Goal: Navigation & Orientation: Find specific page/section

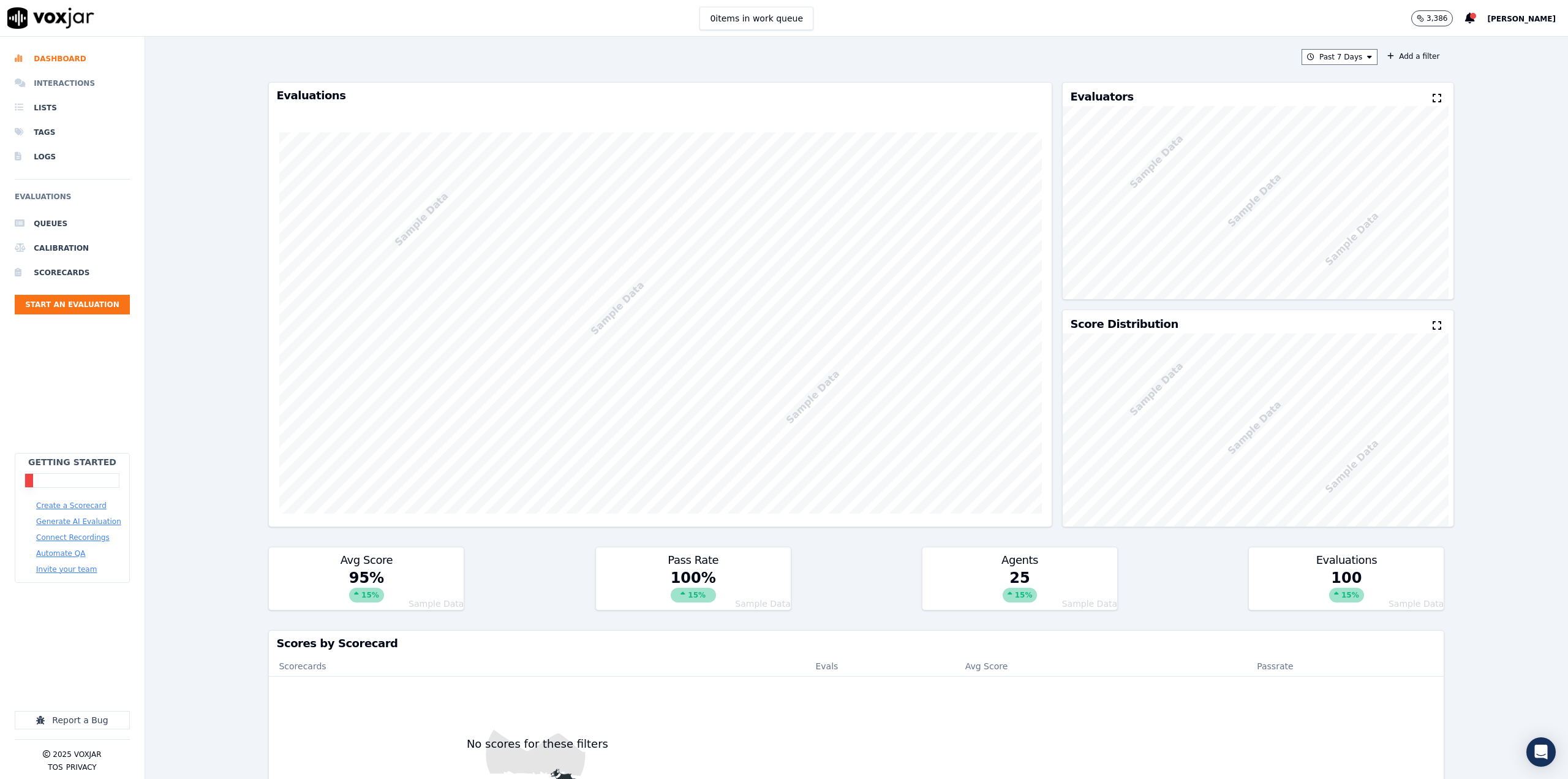
click at [62, 86] on li "Interactions" at bounding box center [72, 83] width 115 height 25
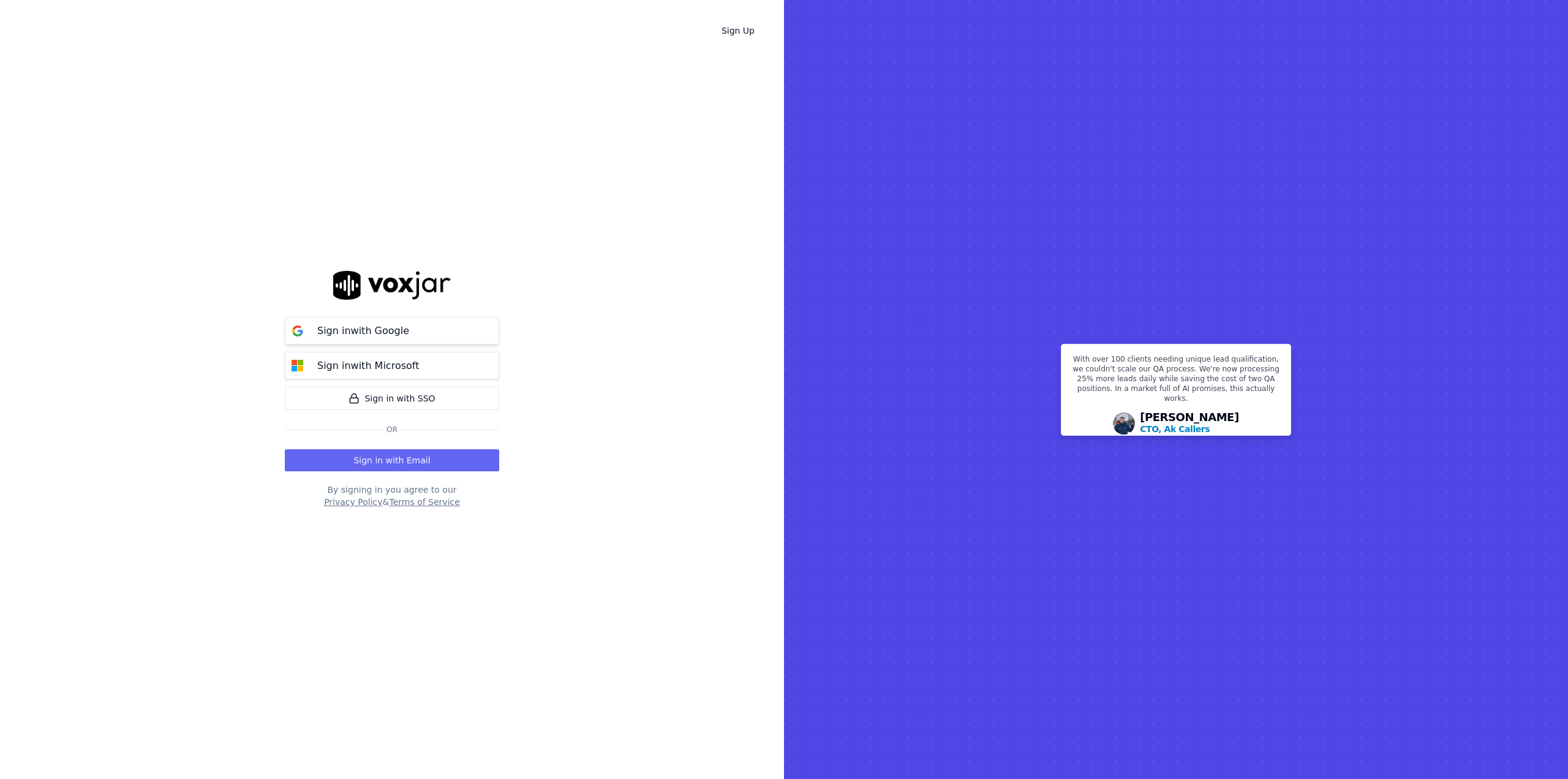
click at [360, 328] on p "Sign in with Google" at bounding box center [363, 331] width 92 height 15
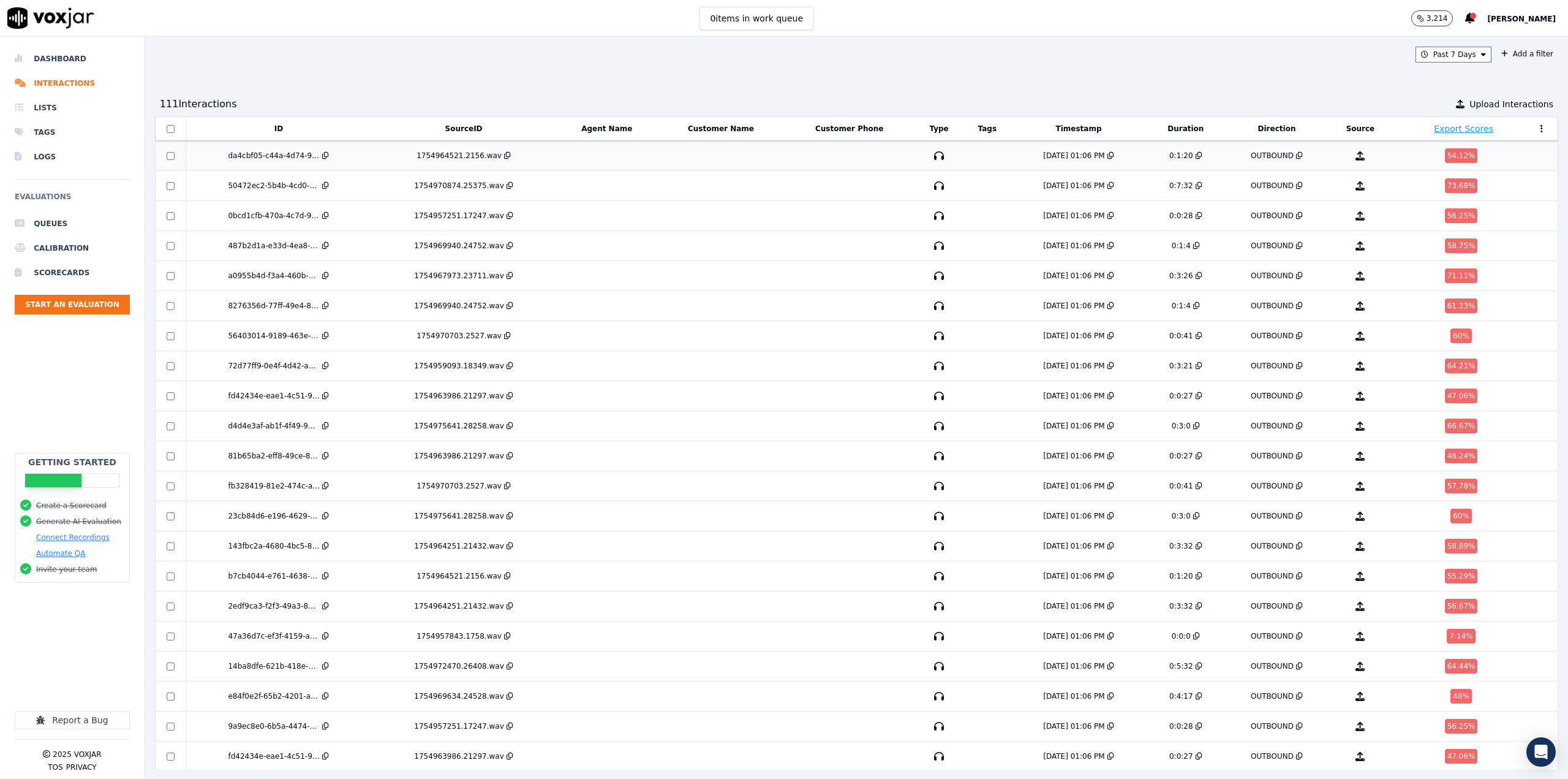
click at [751, 161] on td at bounding box center [721, 155] width 127 height 30
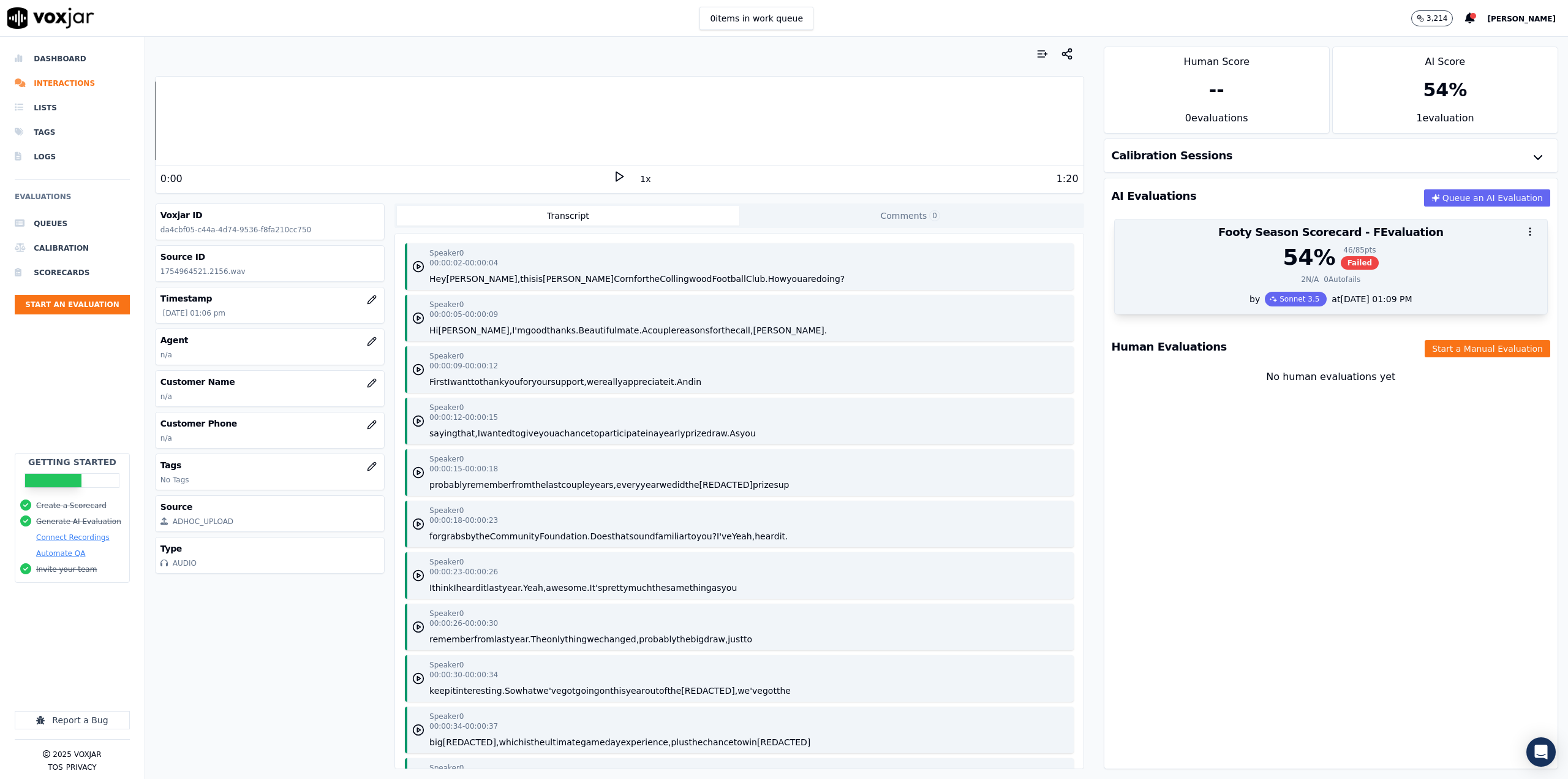
click at [1183, 258] on div "54 % 46 / 85 pts Failed" at bounding box center [1330, 257] width 418 height 25
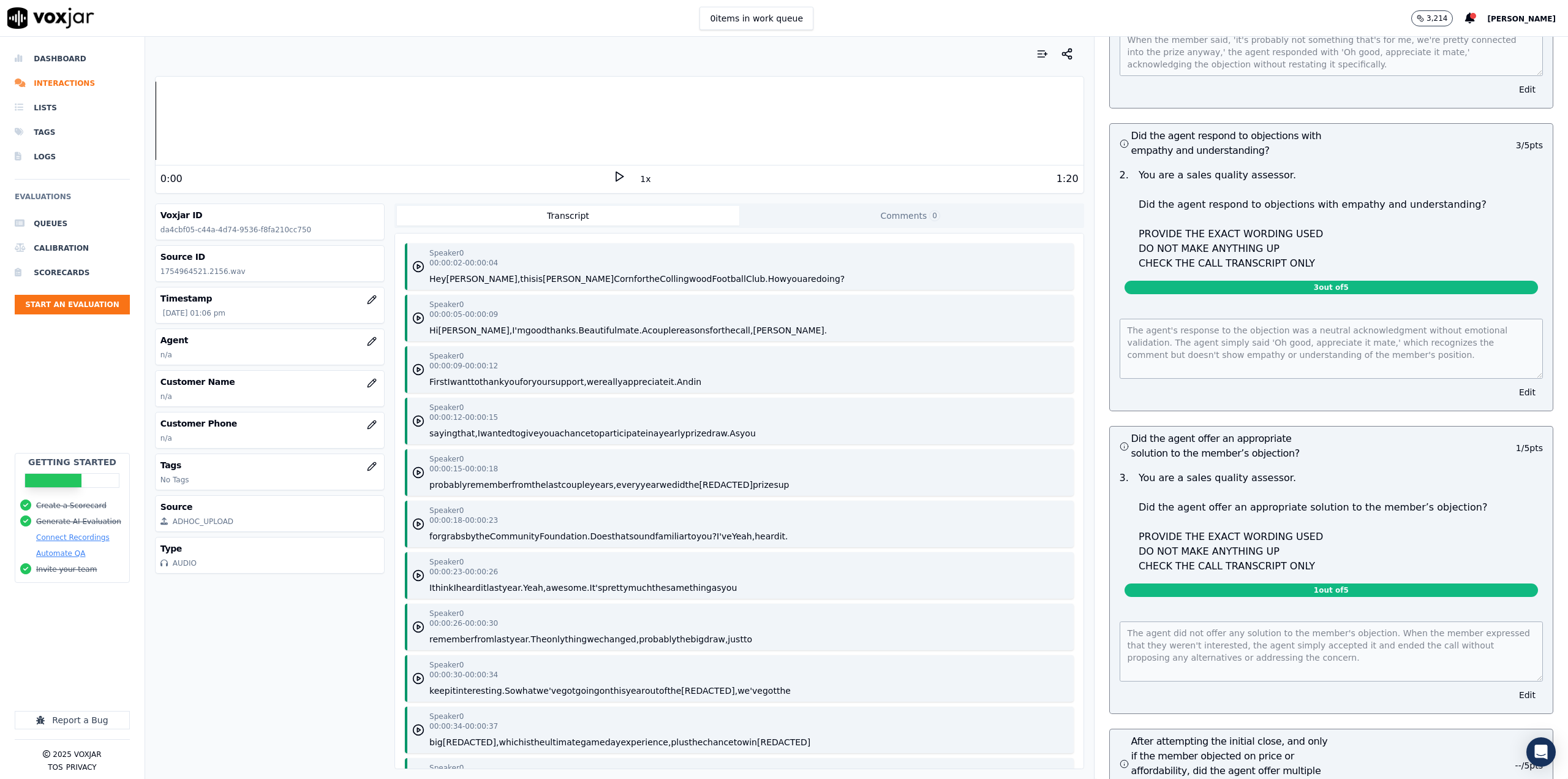
scroll to position [4391, 0]
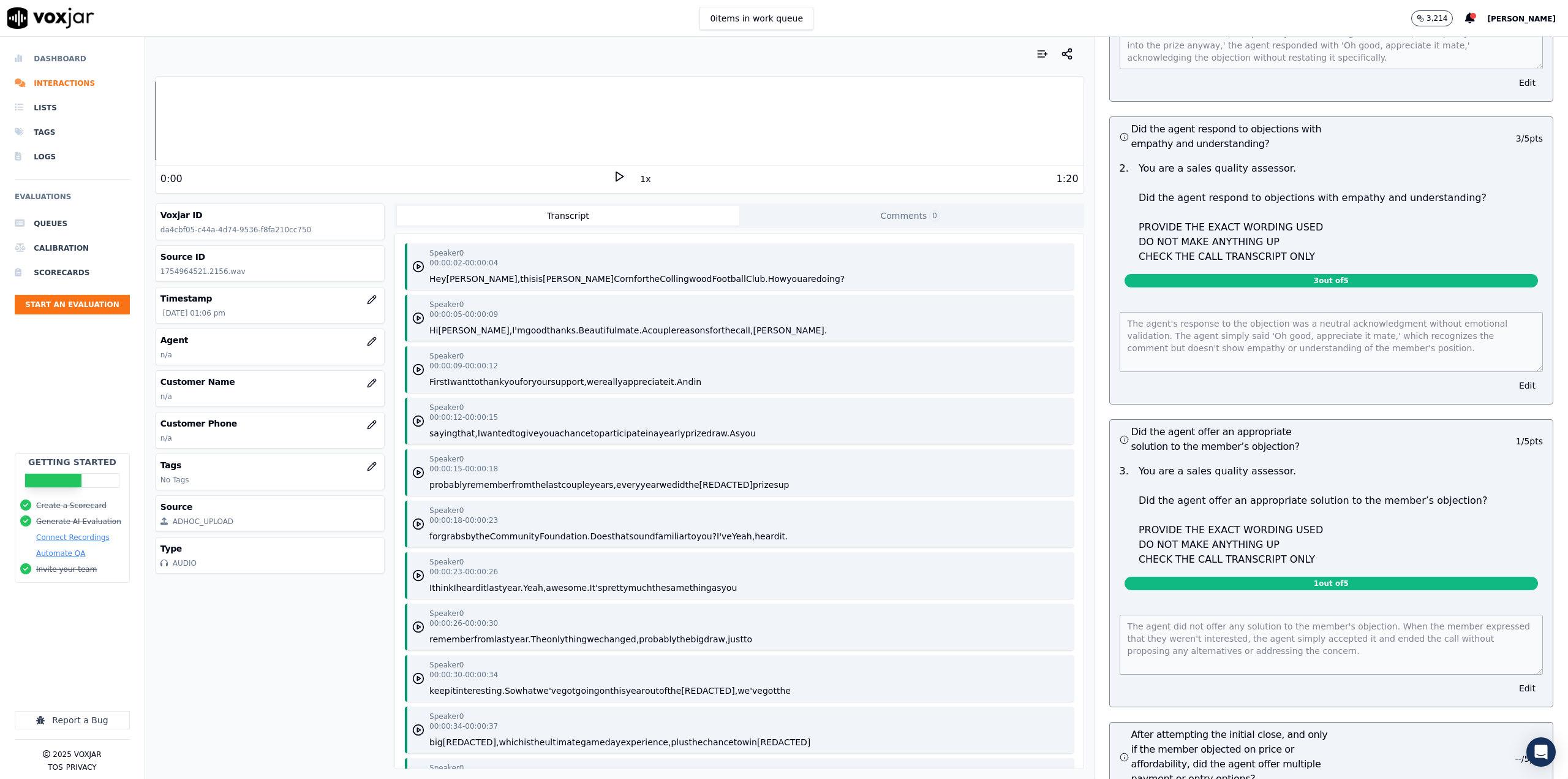
click at [61, 61] on li "Dashboard" at bounding box center [72, 59] width 115 height 25
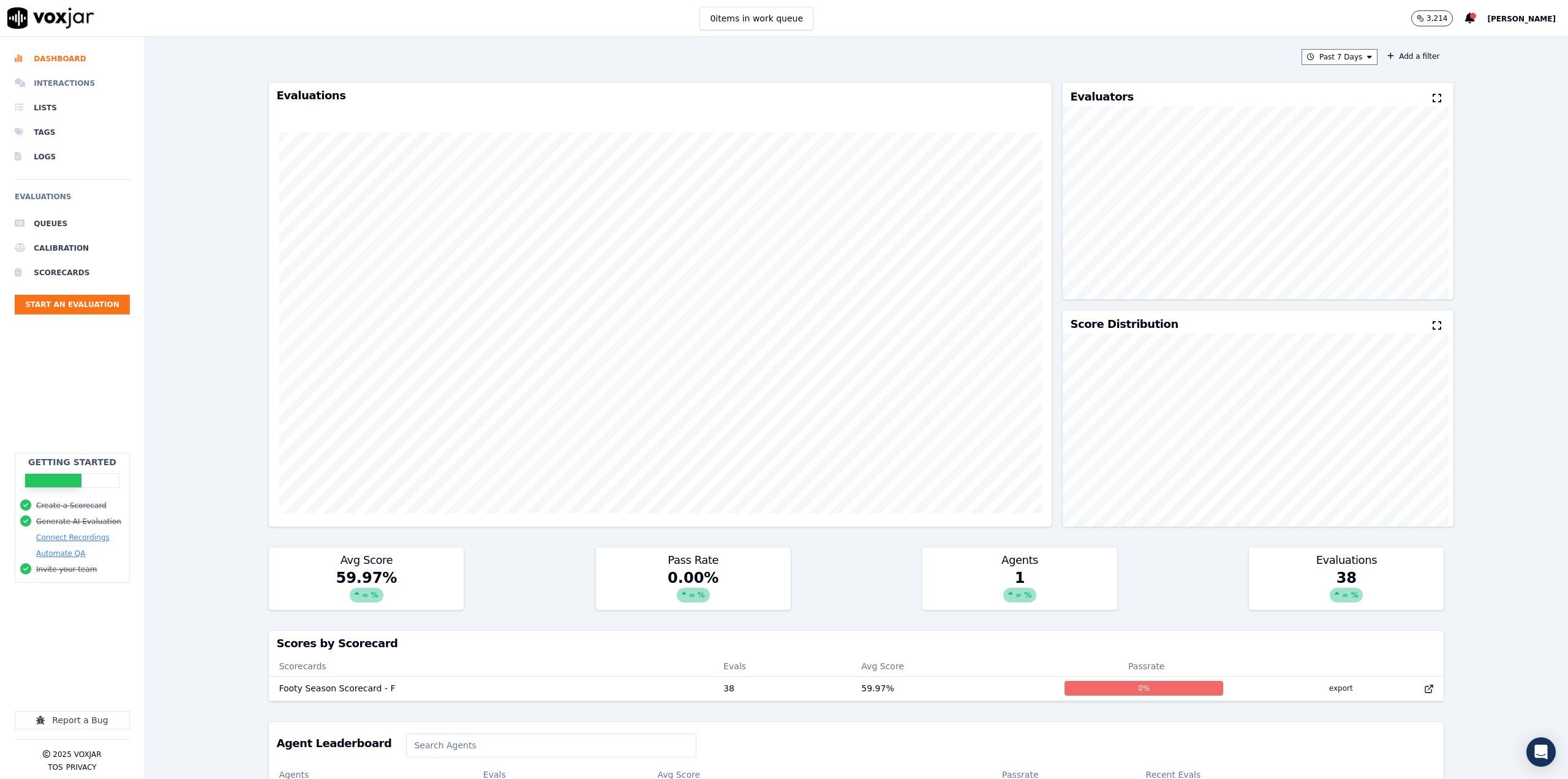
click at [74, 90] on li "Interactions" at bounding box center [72, 83] width 115 height 25
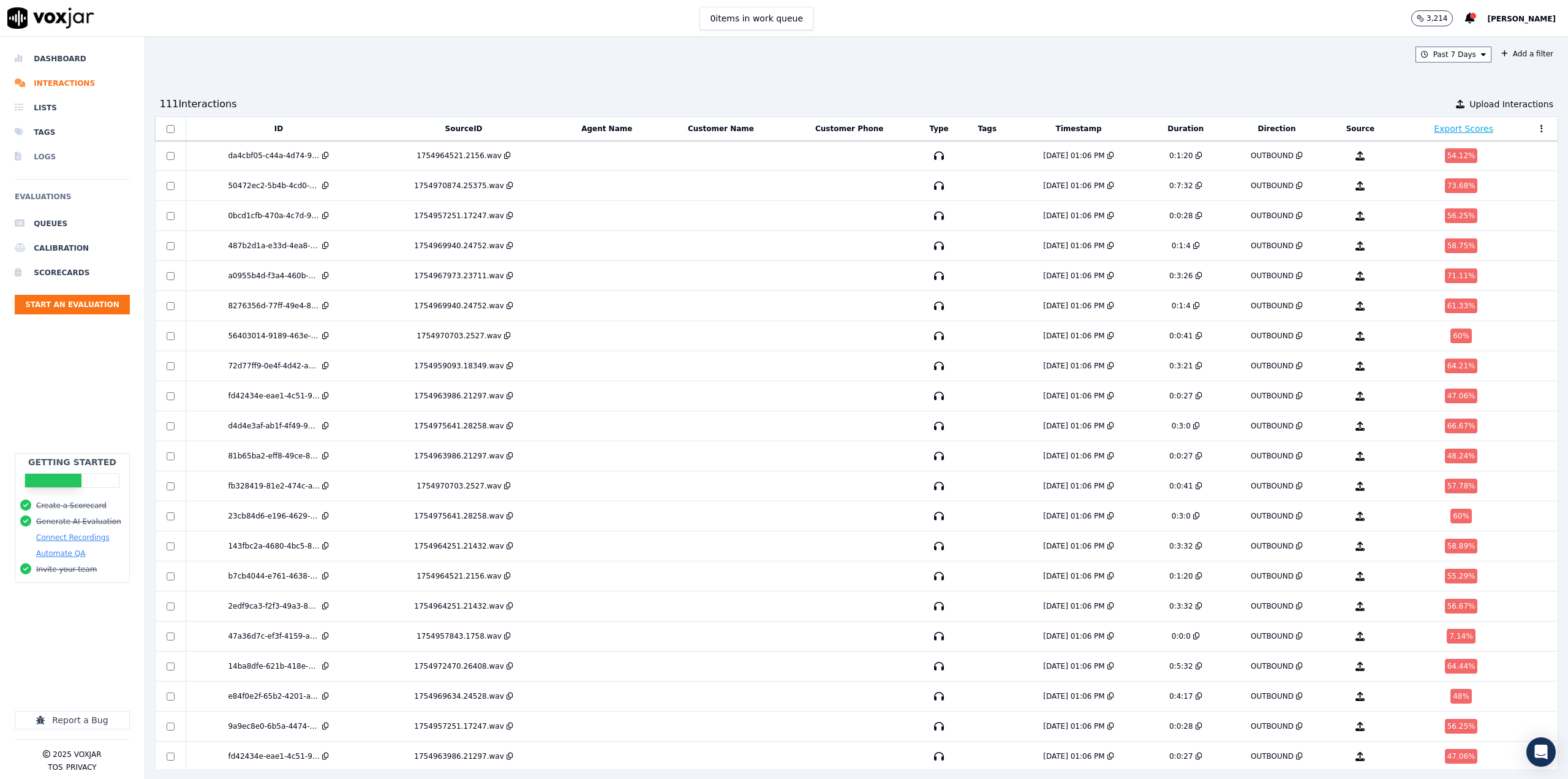
click at [47, 155] on li "Logs" at bounding box center [72, 157] width 115 height 25
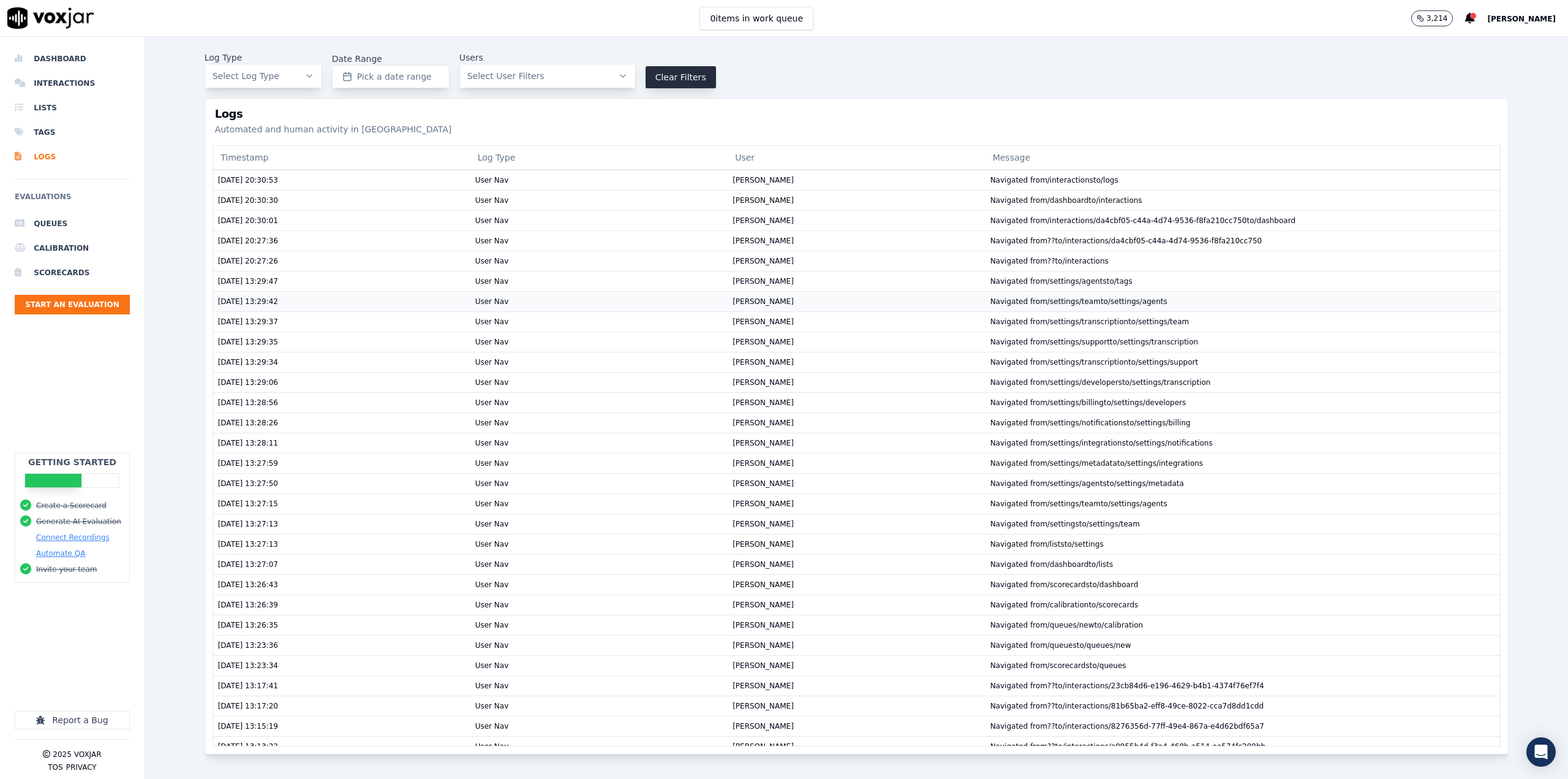
click at [1026, 301] on td "Navigated from /settings/team to /settings/agents" at bounding box center [1243, 301] width 515 height 20
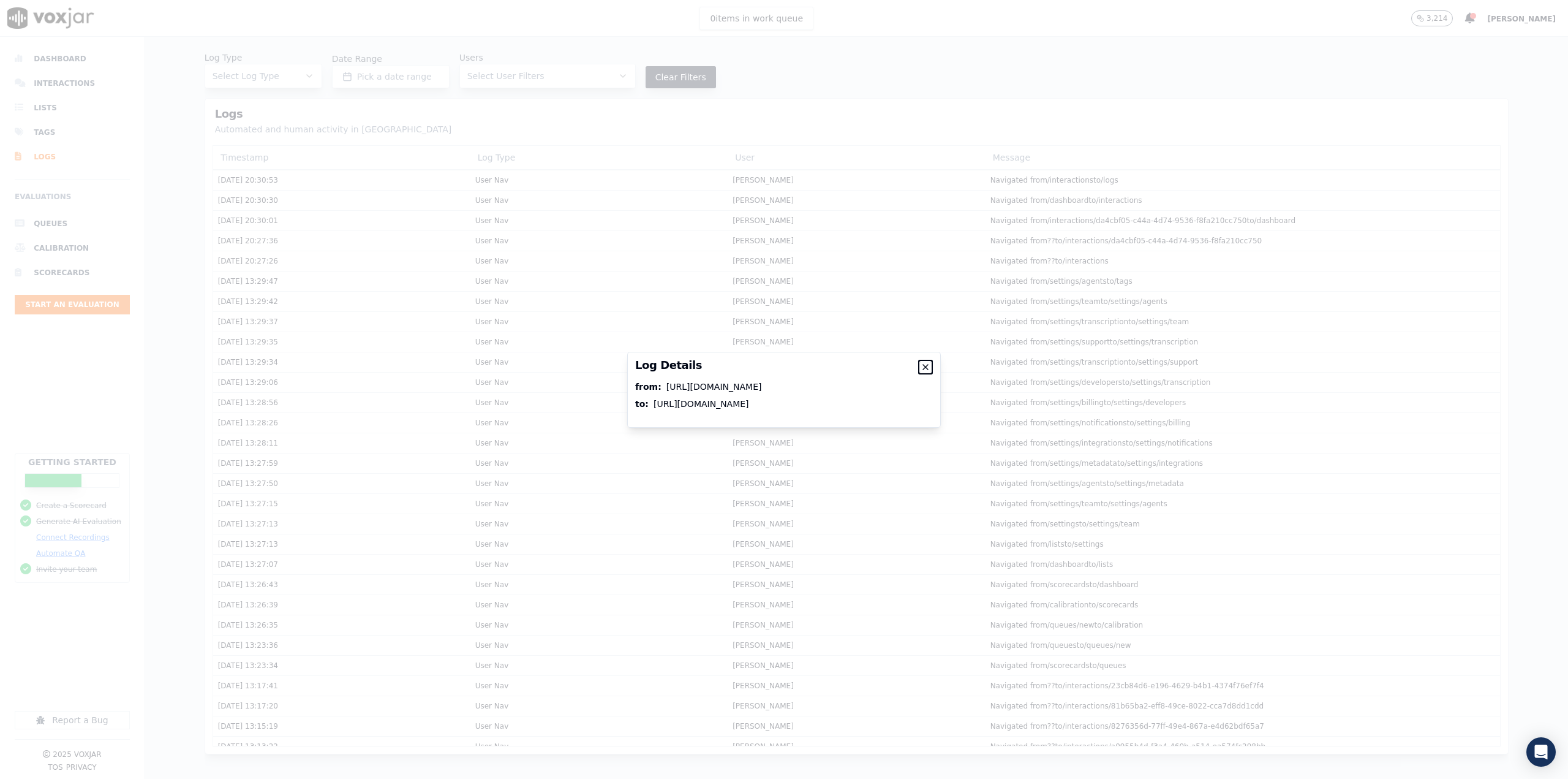
click at [924, 365] on icon "button" at bounding box center [925, 367] width 5 height 5
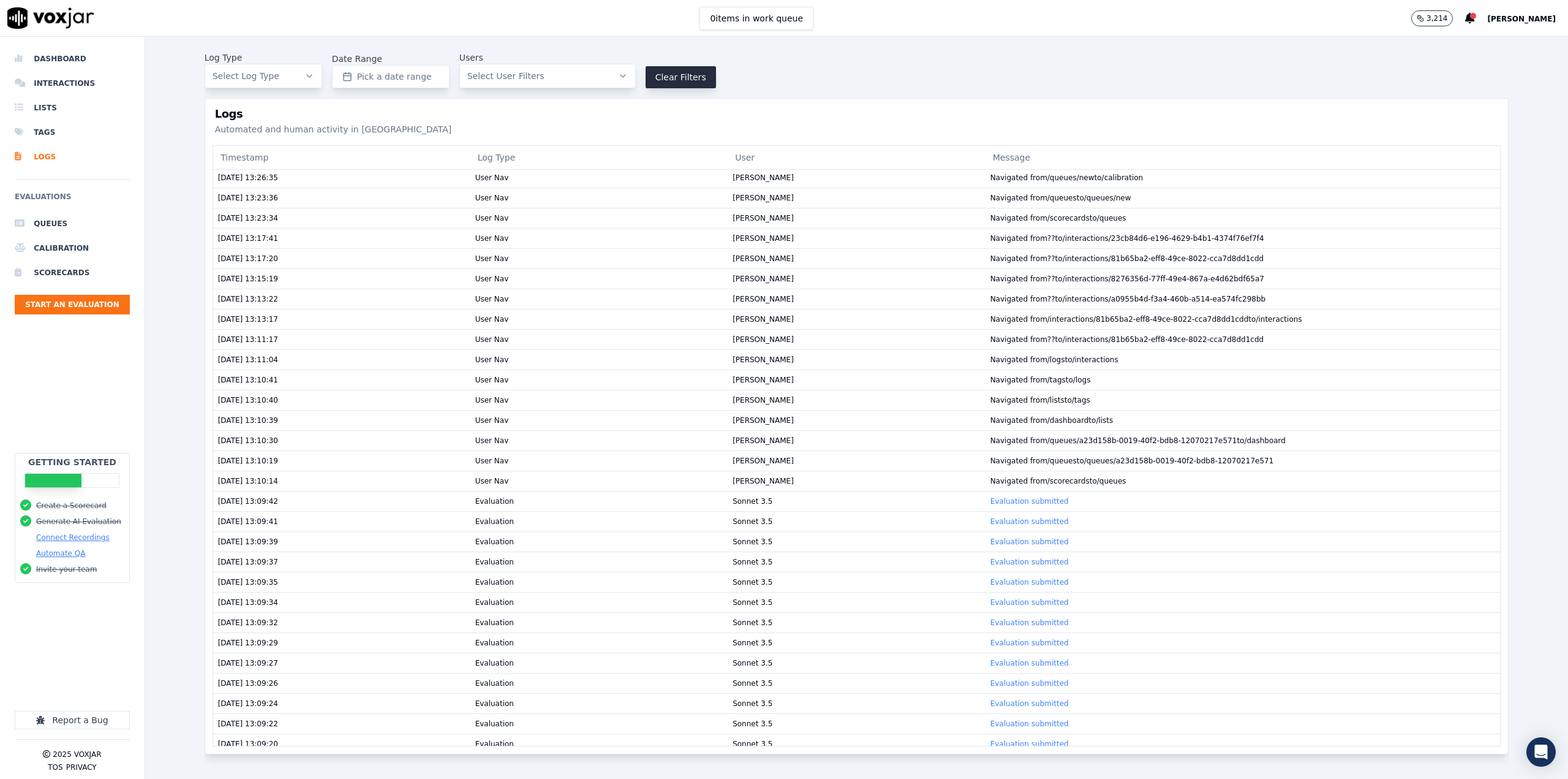
scroll to position [549, 0]
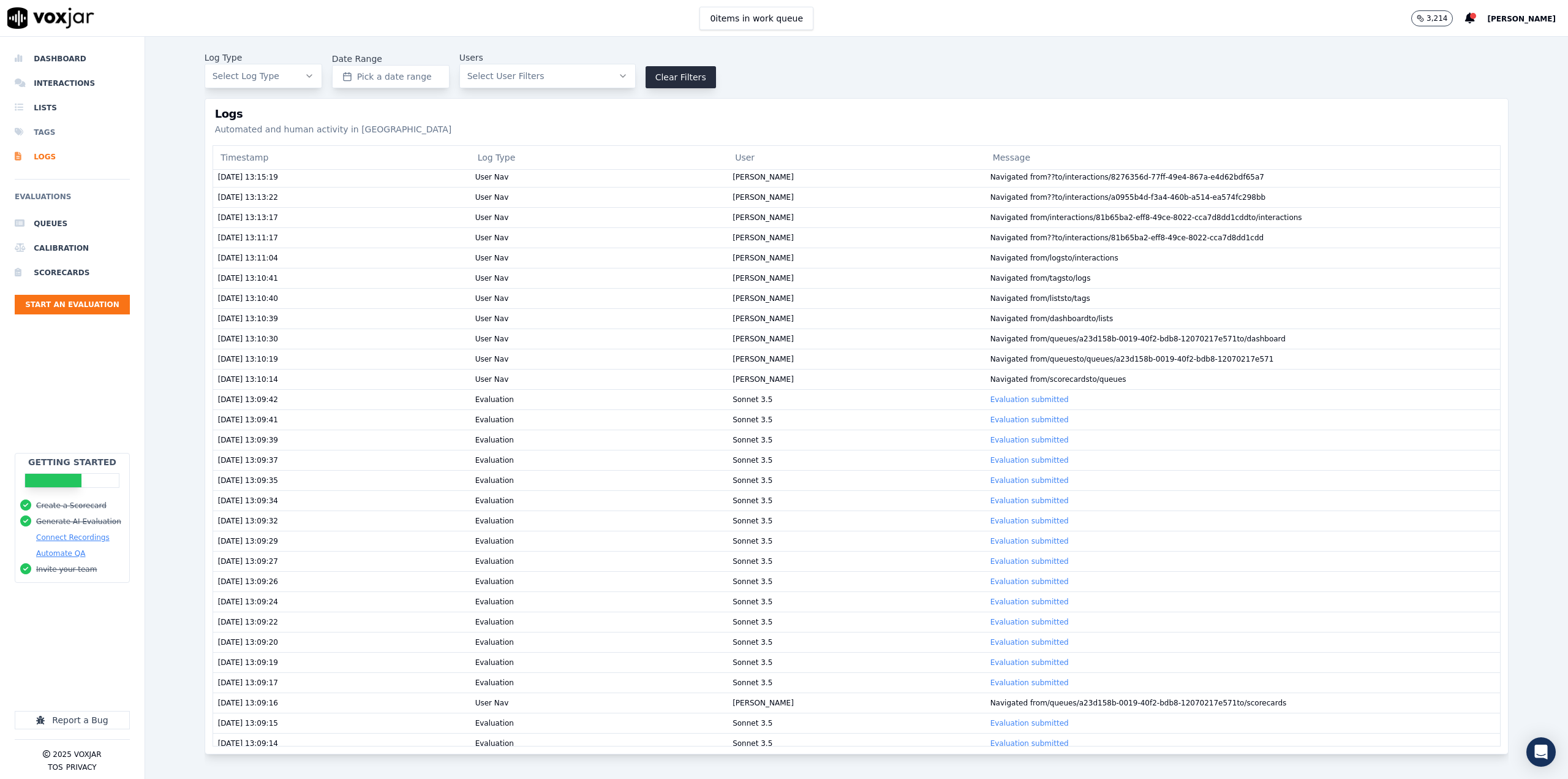
click at [47, 134] on li "Tags" at bounding box center [72, 133] width 115 height 25
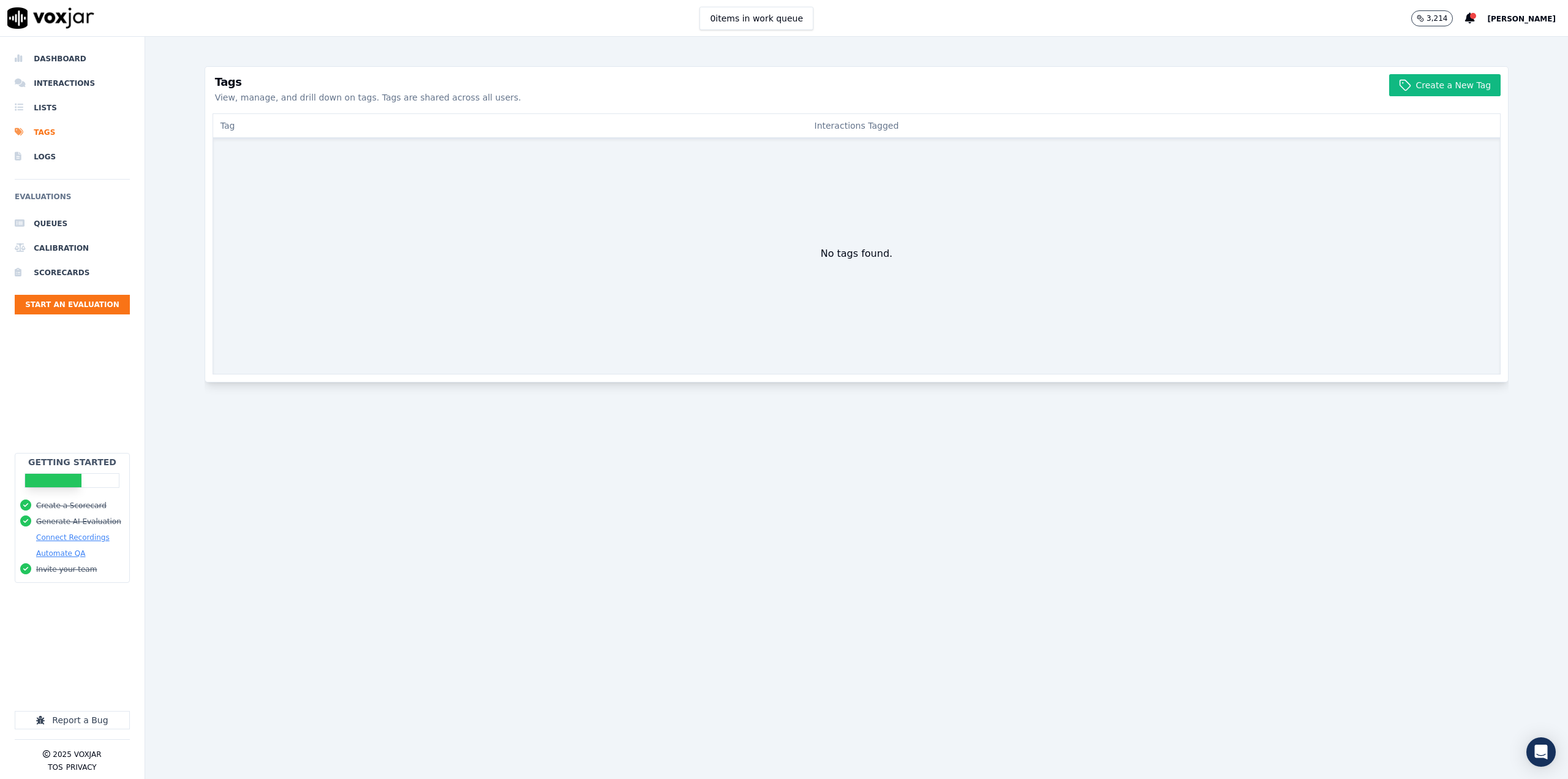
click at [1536, 19] on span "[PERSON_NAME]" at bounding box center [1521, 19] width 69 height 9
click at [1514, 40] on div "Settings" at bounding box center [1494, 41] width 131 height 20
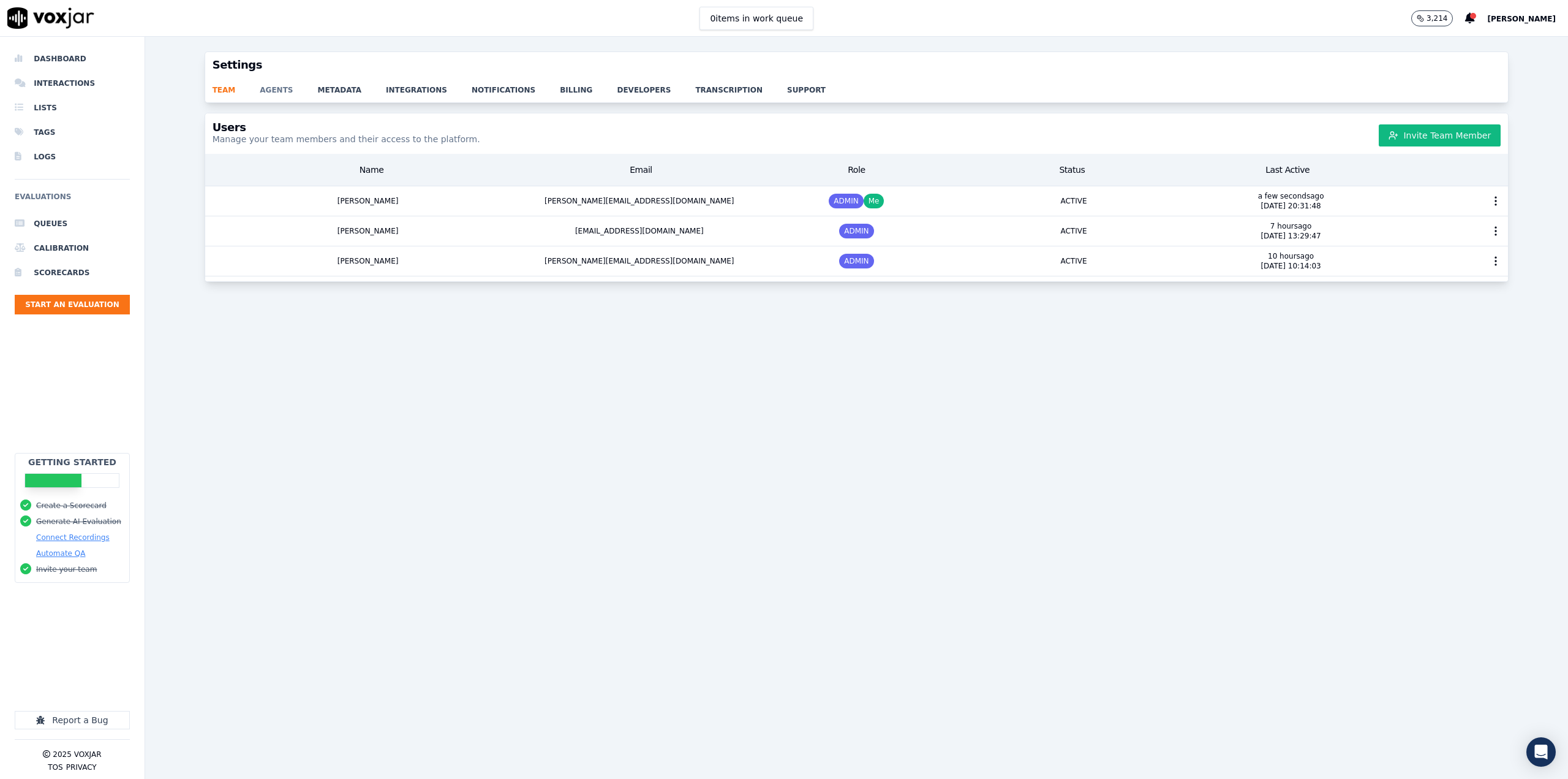
click at [280, 93] on link "agents" at bounding box center [288, 87] width 58 height 18
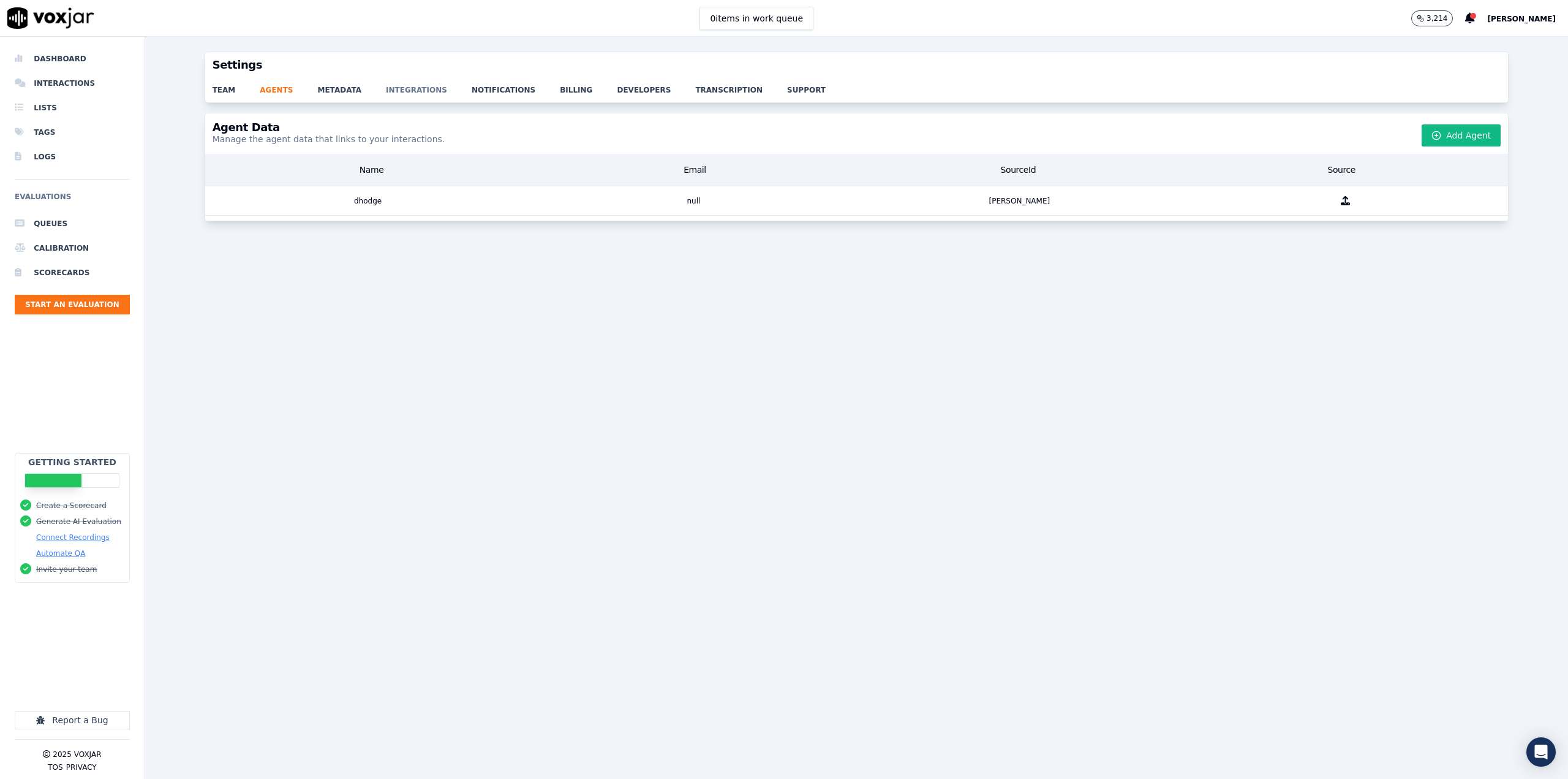
click at [395, 90] on link "integrations" at bounding box center [429, 87] width 86 height 18
